Goal: Task Accomplishment & Management: Use online tool/utility

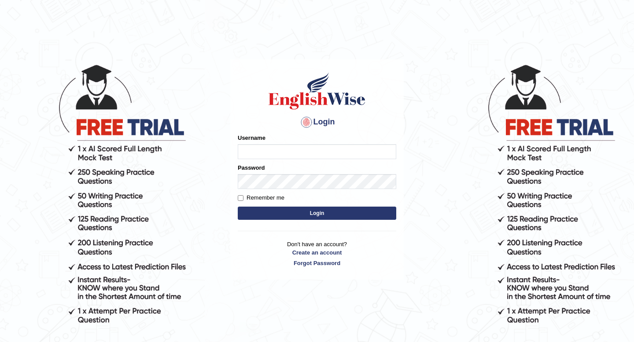
type input "pem2025"
click at [279, 213] on button "Login" at bounding box center [317, 213] width 158 height 13
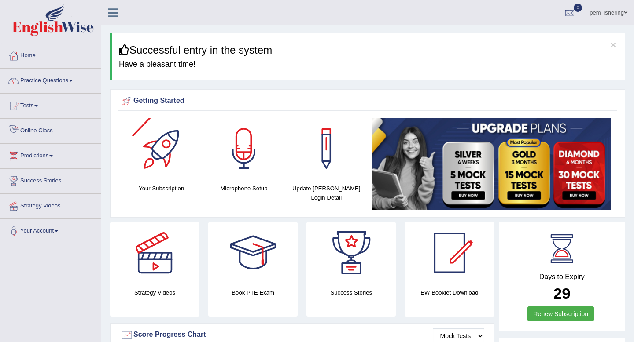
click at [26, 131] on link "Online Class" at bounding box center [50, 130] width 100 height 22
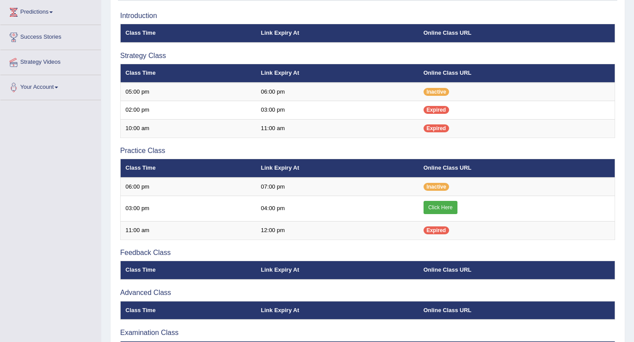
scroll to position [207, 0]
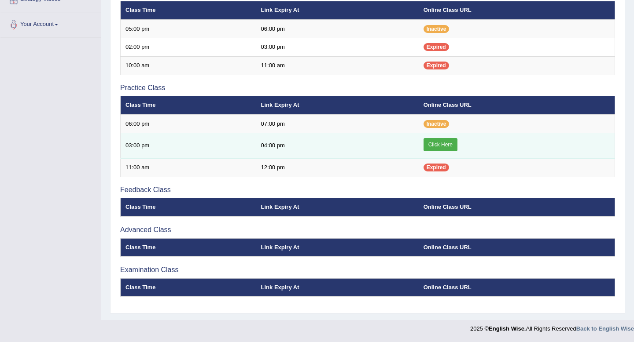
click at [437, 143] on link "Click Here" at bounding box center [440, 144] width 34 height 13
